Goal: Task Accomplishment & Management: Use online tool/utility

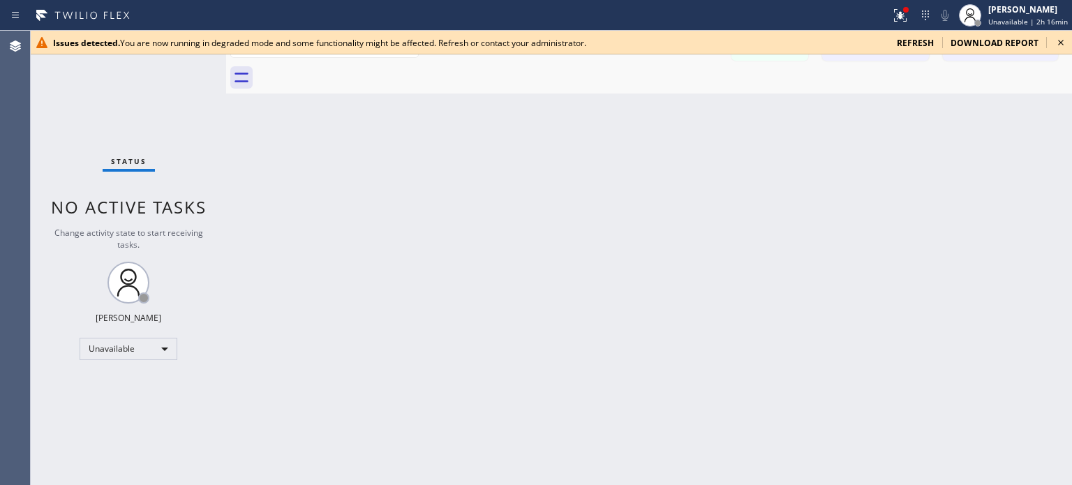
click at [929, 42] on span "refresh" at bounding box center [915, 43] width 37 height 12
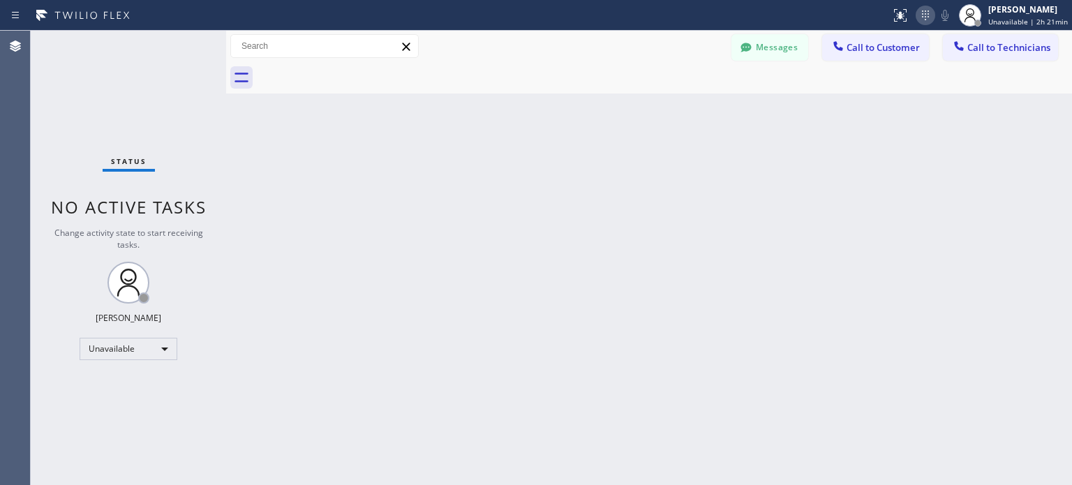
click at [931, 18] on icon at bounding box center [925, 15] width 17 height 17
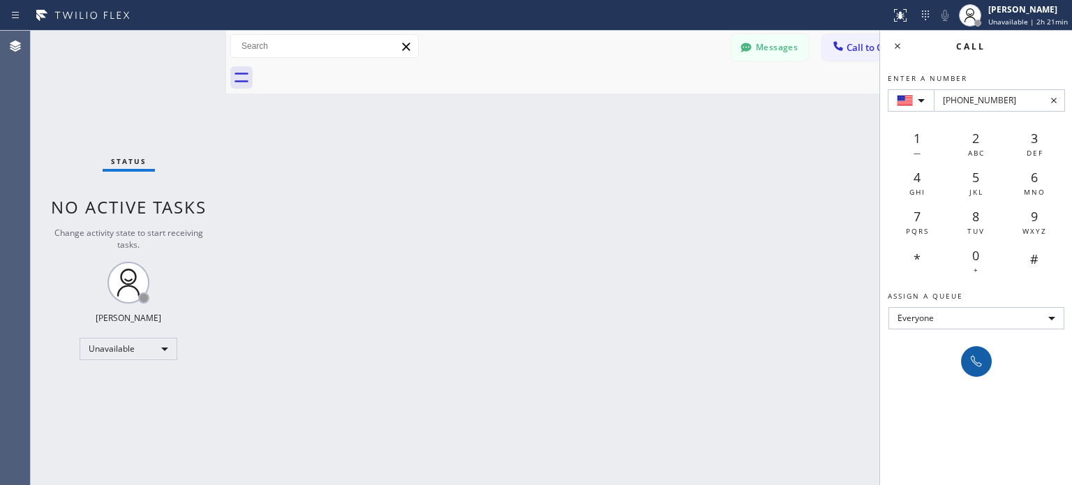
type input "+1(703) 254-8839"
click at [971, 371] on button at bounding box center [976, 361] width 31 height 31
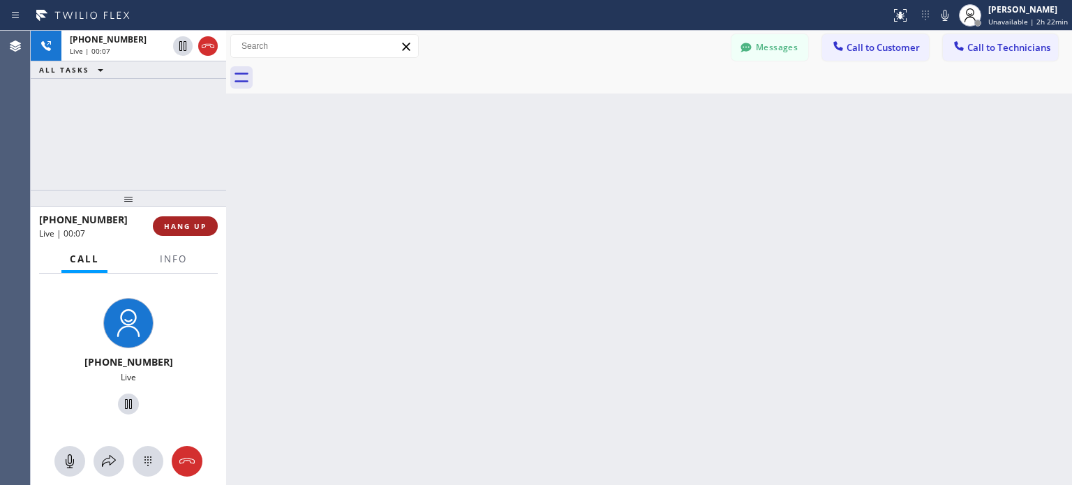
click at [200, 223] on span "HANG UP" at bounding box center [185, 226] width 43 height 10
click at [191, 227] on span "HANG UP" at bounding box center [185, 226] width 43 height 10
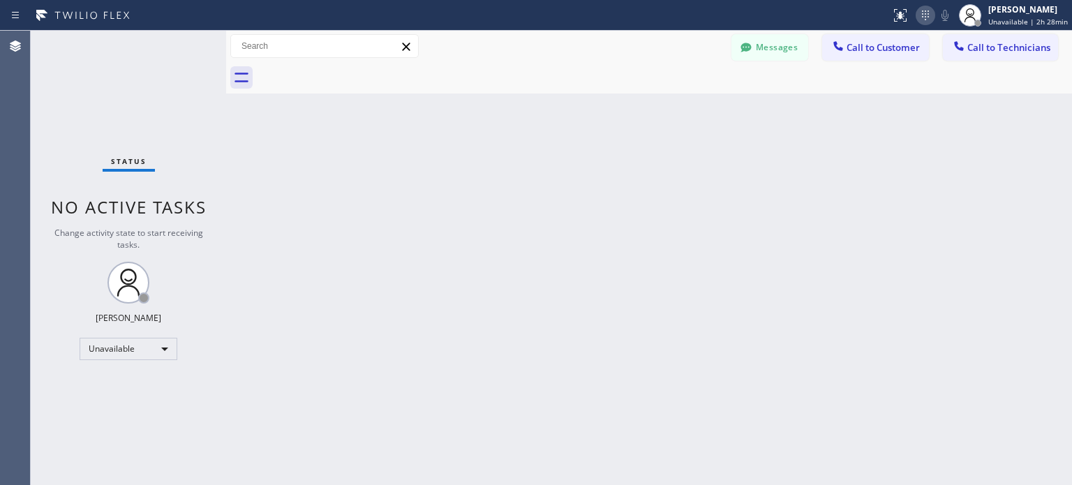
click at [930, 20] on icon at bounding box center [925, 15] width 17 height 17
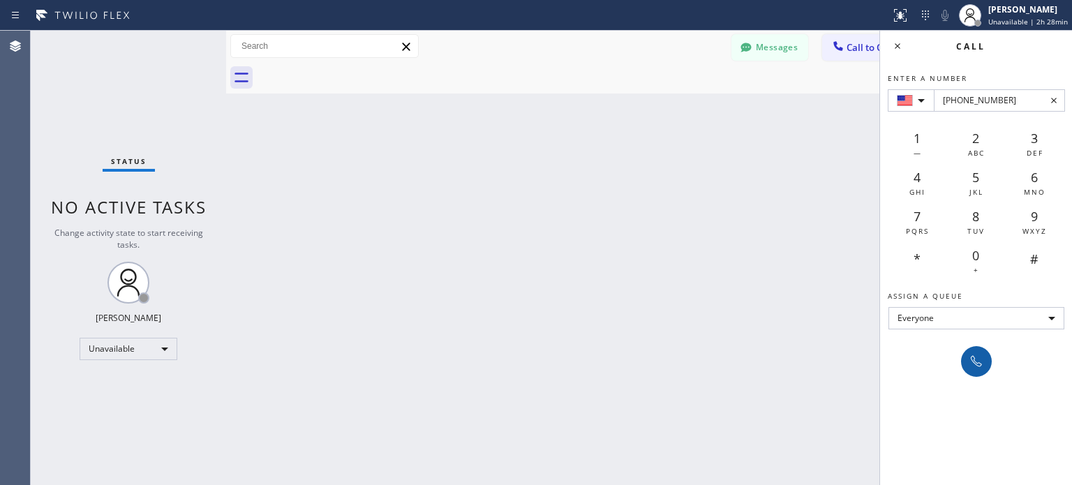
type input "+1(206) 849-8880"
click at [972, 353] on icon at bounding box center [976, 361] width 17 height 17
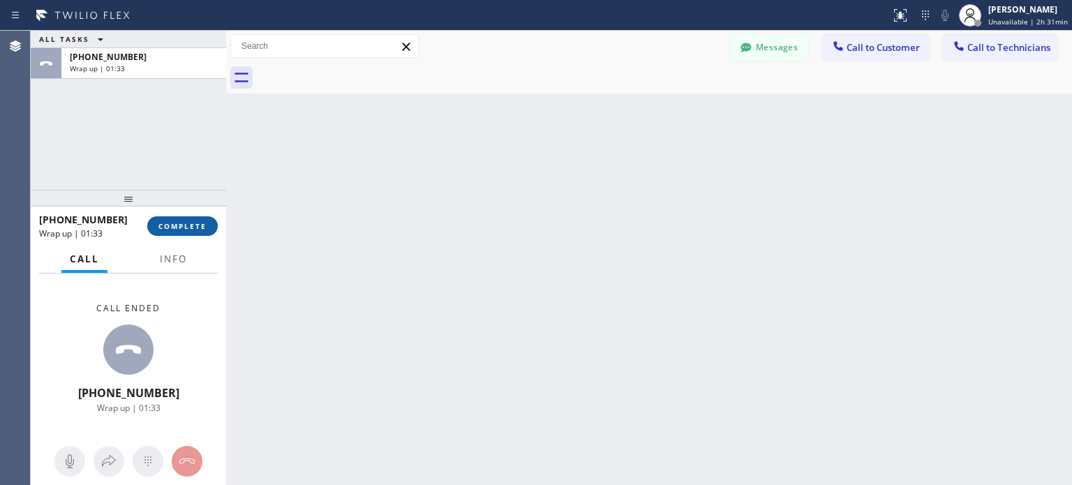
click at [186, 229] on span "COMPLETE" at bounding box center [182, 226] width 48 height 10
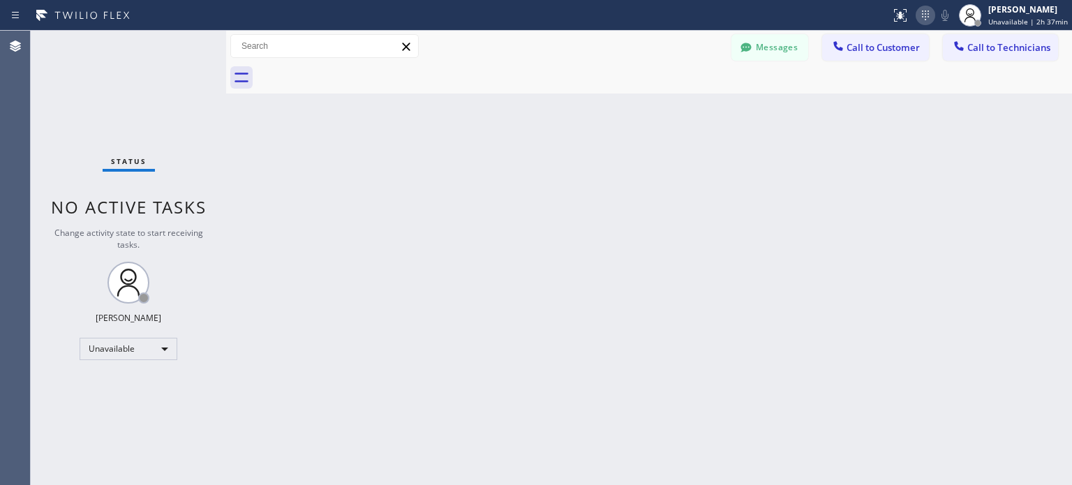
click at [928, 12] on icon at bounding box center [925, 15] width 17 height 17
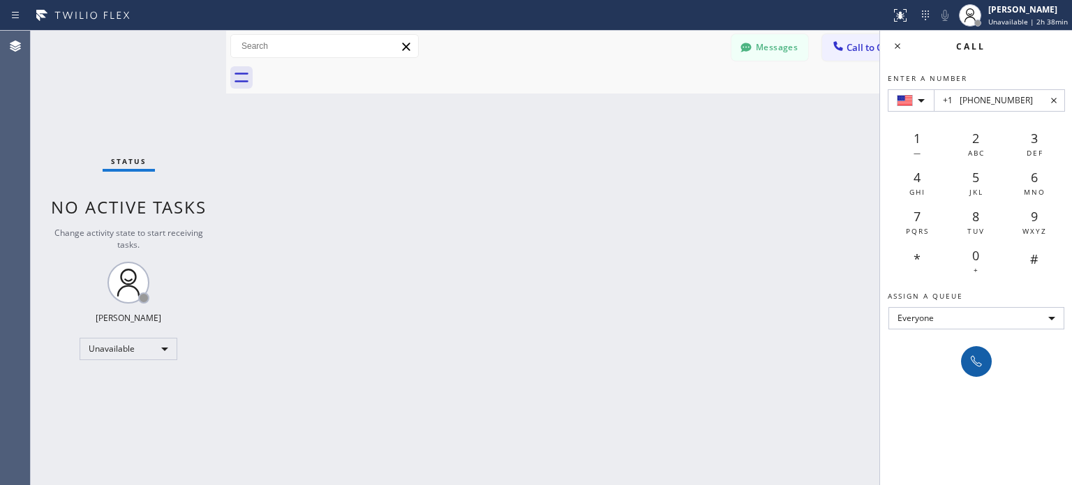
type input "+1 (703) 254-8839"
click at [982, 367] on icon at bounding box center [976, 361] width 17 height 17
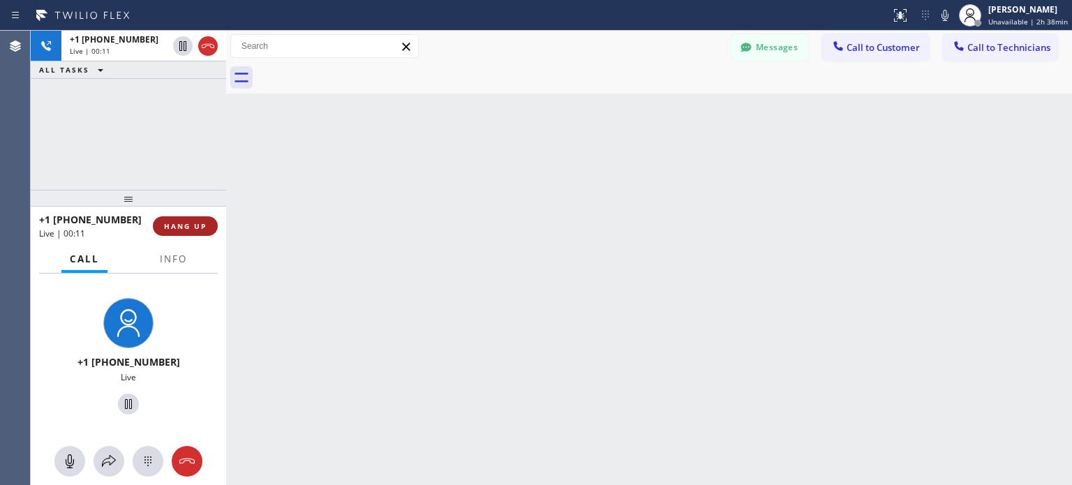
click at [184, 222] on span "HANG UP" at bounding box center [185, 226] width 43 height 10
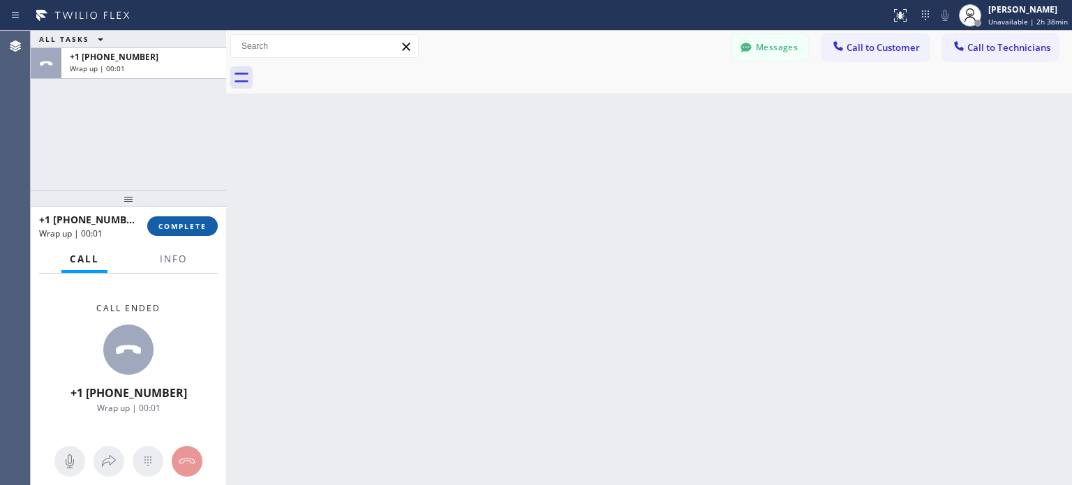
click at [202, 225] on span "COMPLETE" at bounding box center [182, 226] width 48 height 10
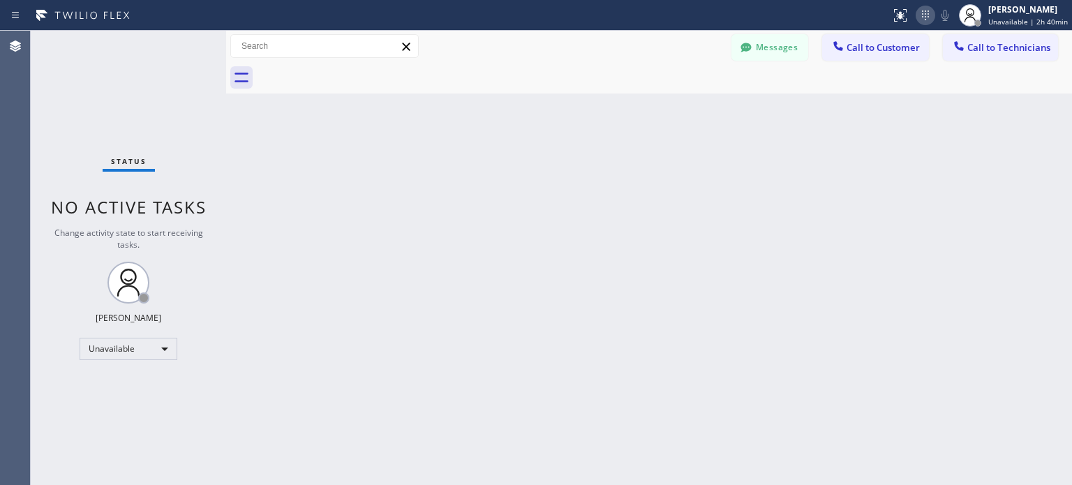
click at [931, 19] on icon at bounding box center [925, 15] width 17 height 17
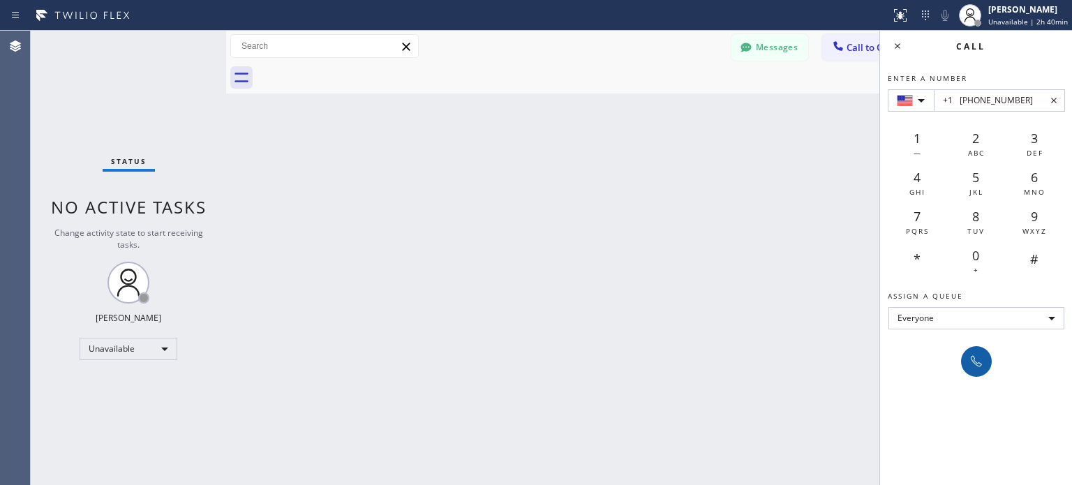
type input "+1 (214) 538-1571"
click at [972, 360] on icon at bounding box center [976, 361] width 17 height 17
click at [739, 248] on div "Back to Dashboard Change Sender ID Customers Technicians MI Mazharul Islam 08/0…" at bounding box center [649, 258] width 846 height 455
